Goal: Entertainment & Leisure: Consume media (video, audio)

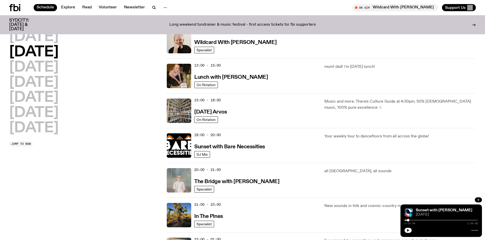
scroll to position [125, 0]
click at [42, 36] on h2 "[DATE]" at bounding box center [33, 37] width 49 height 14
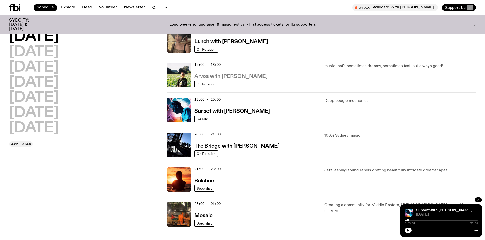
scroll to position [167, 0]
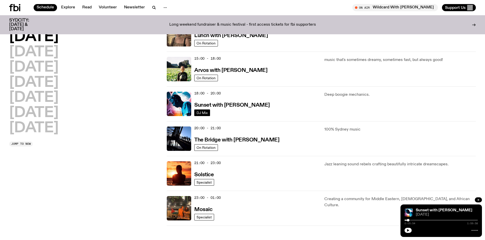
click at [201, 114] on span "DJ Mix" at bounding box center [201, 113] width 11 height 4
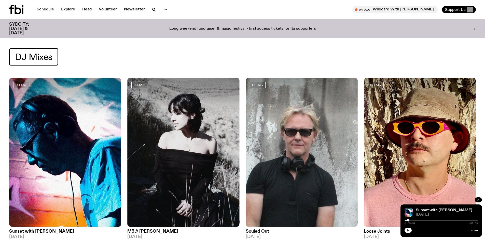
click at [410, 233] on button "button" at bounding box center [407, 230] width 7 height 5
click at [409, 230] on rect "button" at bounding box center [408, 231] width 1 height 3
click at [407, 231] on icon "button" at bounding box center [408, 231] width 2 height 3
click at [407, 230] on rect "button" at bounding box center [407, 231] width 1 height 3
